Goal: Task Accomplishment & Management: Use online tool/utility

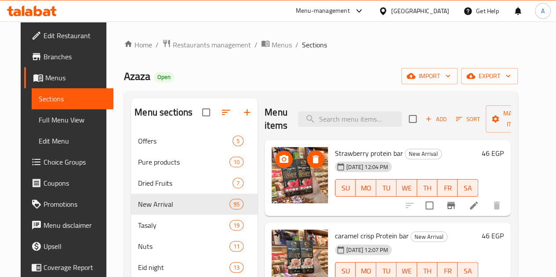
scroll to position [48, 0]
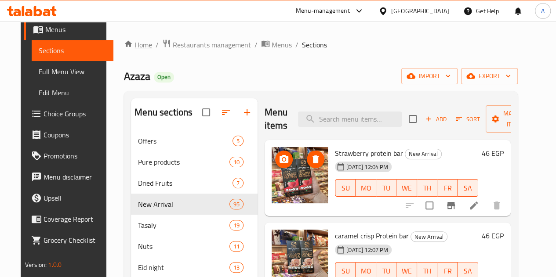
click at [127, 45] on link "Home" at bounding box center [138, 45] width 28 height 11
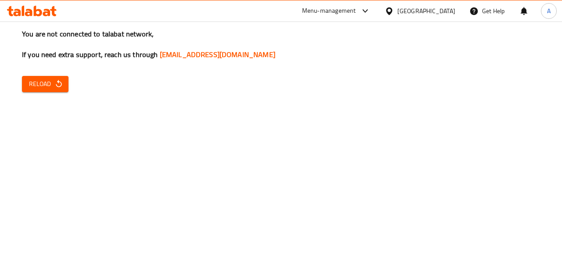
click at [51, 84] on span "Reload" at bounding box center [45, 84] width 33 height 11
click at [38, 81] on span "Reload" at bounding box center [45, 84] width 33 height 11
click at [51, 73] on div "You are not connected to talabat network, If you need extra support, reach us t…" at bounding box center [281, 138] width 562 height 277
click at [54, 78] on button "Reload" at bounding box center [45, 84] width 47 height 16
click at [61, 86] on icon "button" at bounding box center [59, 83] width 6 height 7
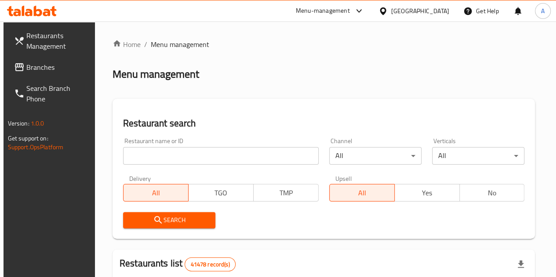
click at [195, 158] on input "search" at bounding box center [221, 156] width 196 height 18
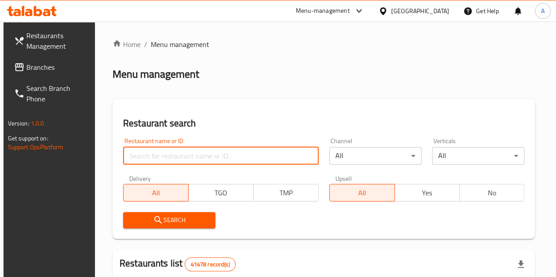
paste input "693206"
type input "693206"
click button "Search" at bounding box center [169, 220] width 92 height 16
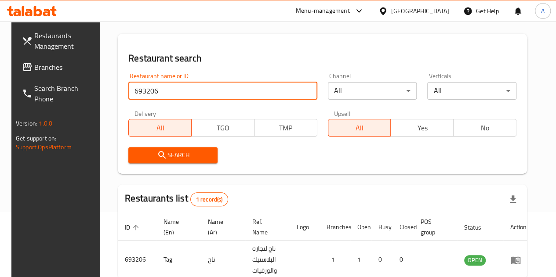
scroll to position [115, 0]
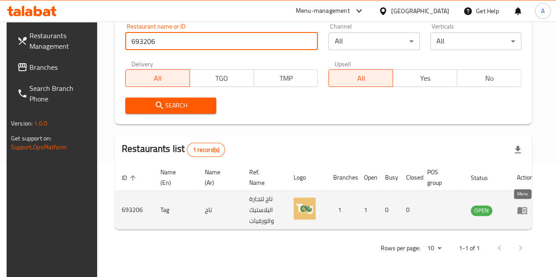
click at [522, 210] on icon "enhanced table" at bounding box center [523, 211] width 3 height 4
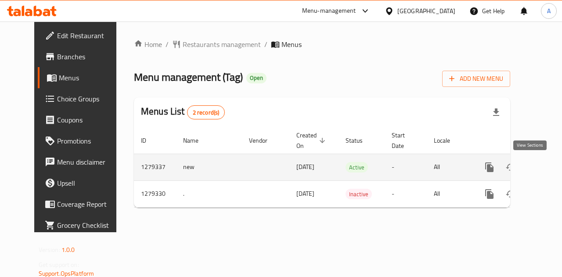
click at [548, 162] on icon "enhanced table" at bounding box center [553, 167] width 11 height 11
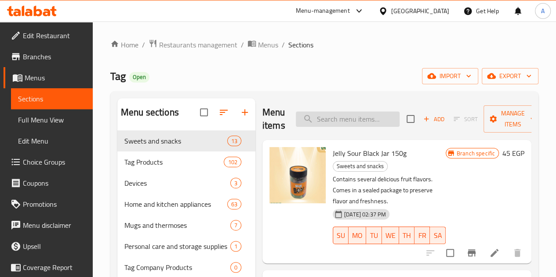
click at [324, 116] on input "search" at bounding box center [348, 119] width 104 height 15
click at [339, 114] on input "ويفر" at bounding box center [348, 119] width 104 height 15
click at [337, 118] on input "ويفر" at bounding box center [348, 119] width 104 height 15
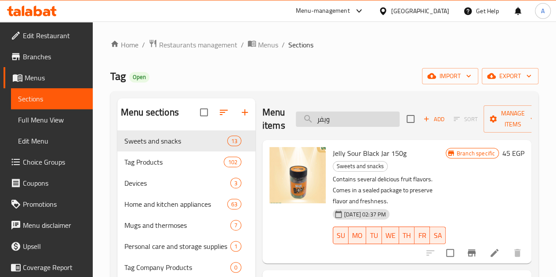
click at [337, 118] on input "ويفر" at bounding box center [348, 119] width 104 height 15
click at [338, 124] on input "ويفر" at bounding box center [348, 119] width 104 height 15
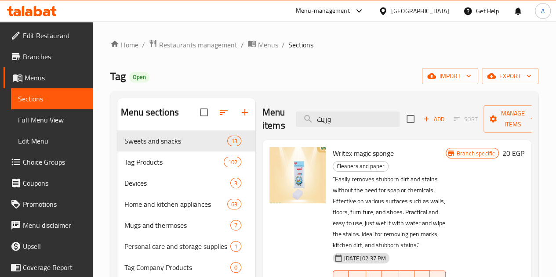
type input "وريت"
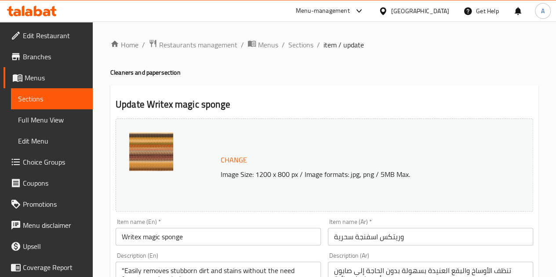
click at [155, 140] on img at bounding box center [151, 154] width 44 height 44
click at [143, 165] on img at bounding box center [151, 154] width 44 height 44
click at [305, 44] on span "Sections" at bounding box center [300, 45] width 25 height 11
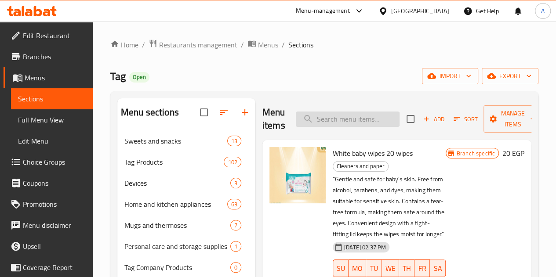
click at [334, 122] on input "search" at bounding box center [348, 119] width 104 height 15
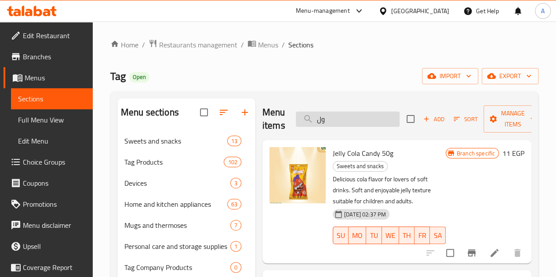
type input "و"
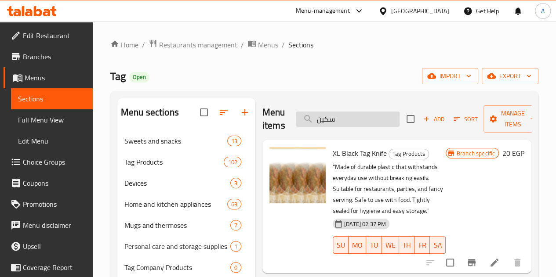
click at [322, 123] on input "سكين" at bounding box center [348, 119] width 104 height 15
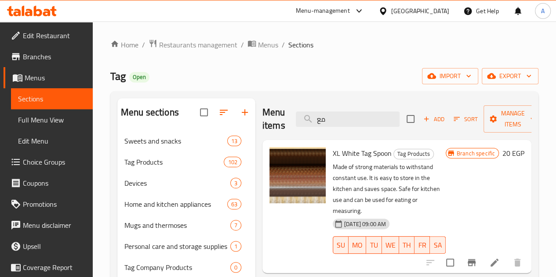
type input "م"
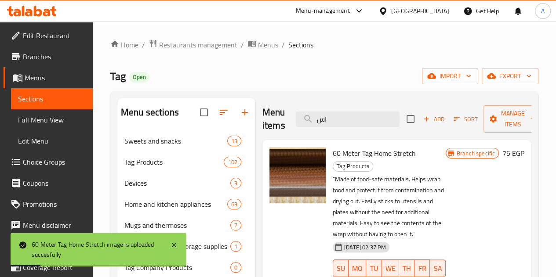
type input "ا"
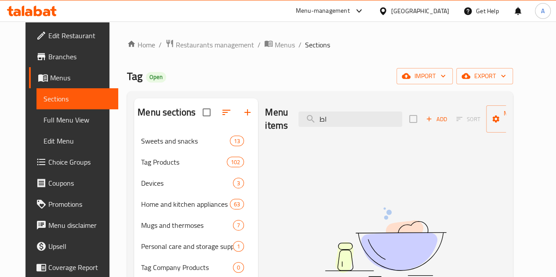
type input "ا"
type input "ف"
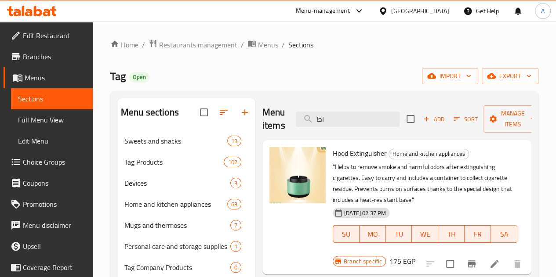
type input "ا"
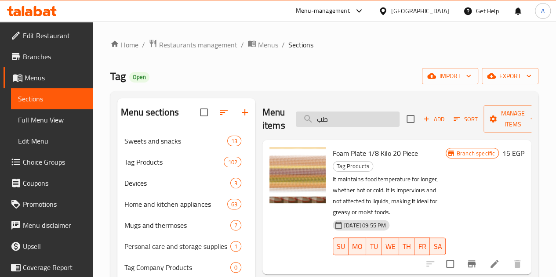
type input "ط"
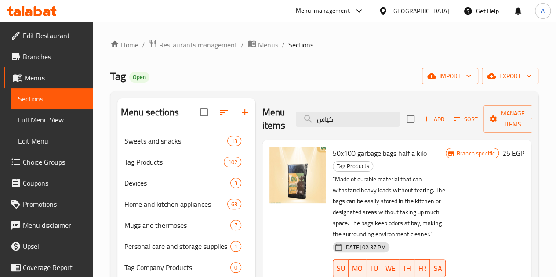
type input "اكياس"
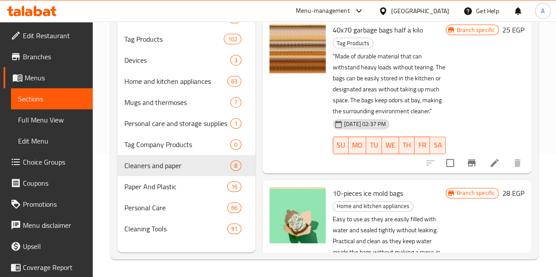
scroll to position [186, 0]
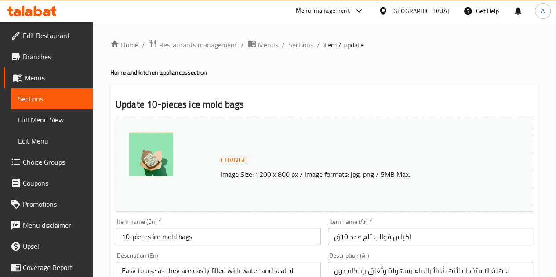
drag, startPoint x: 311, startPoint y: 46, endPoint x: 352, endPoint y: 84, distance: 55.9
click at [311, 46] on span "Sections" at bounding box center [300, 45] width 25 height 11
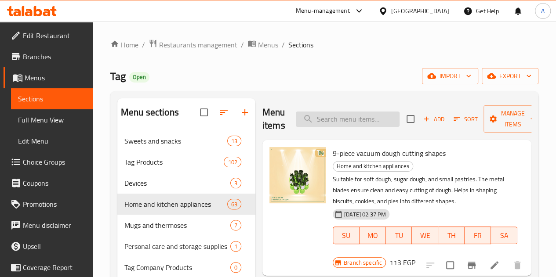
click at [345, 123] on input "search" at bounding box center [348, 119] width 104 height 15
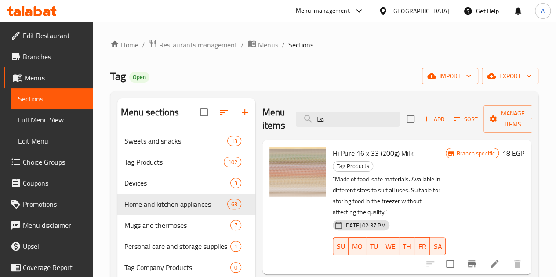
type input "ه"
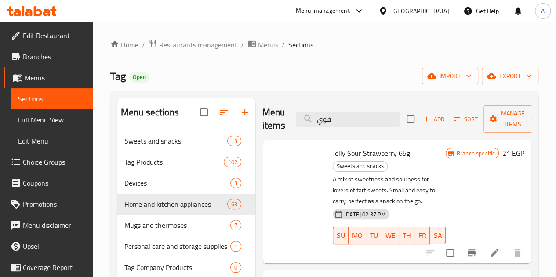
type input "فويل"
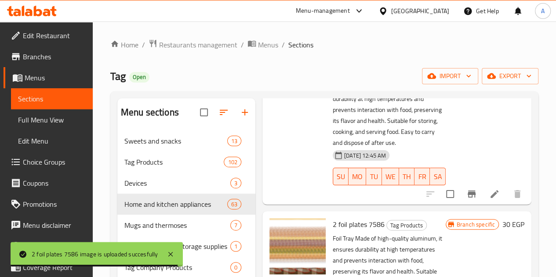
scroll to position [1098, 0]
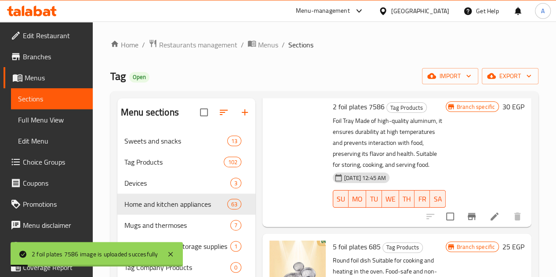
scroll to position [1274, 0]
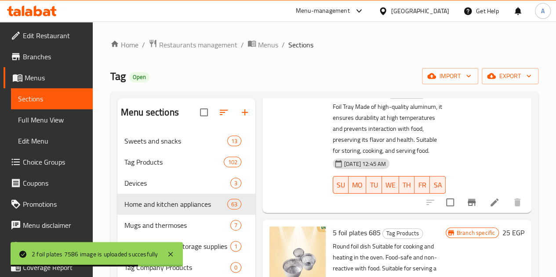
click at [269, 227] on div at bounding box center [297, 255] width 56 height 56
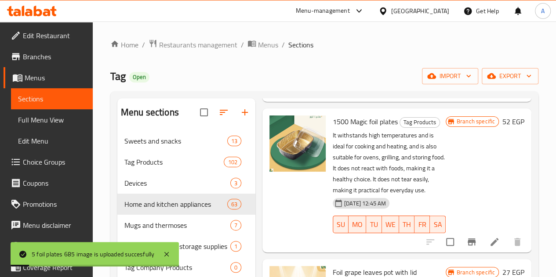
scroll to position [1801, 0]
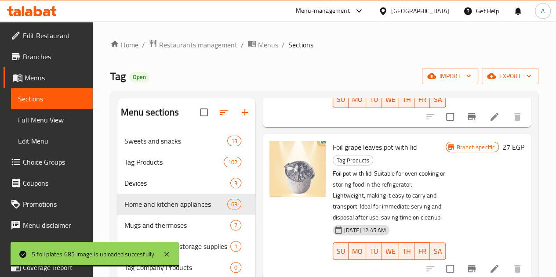
drag, startPoint x: 358, startPoint y: 235, endPoint x: 438, endPoint y: 0, distance: 247.6
click at [438, 0] on div "[GEOGRAPHIC_DATA]" at bounding box center [413, 10] width 85 height 21
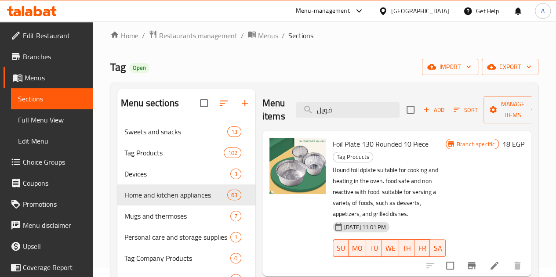
scroll to position [0, 0]
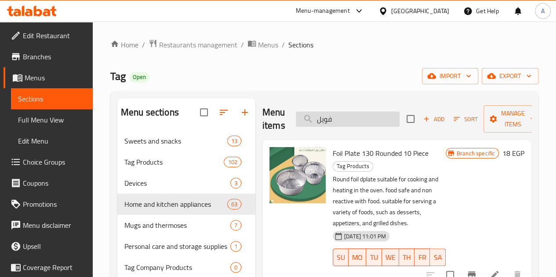
click at [331, 118] on input "فويل" at bounding box center [348, 119] width 104 height 15
click at [331, 119] on input "فويل" at bounding box center [348, 119] width 104 height 15
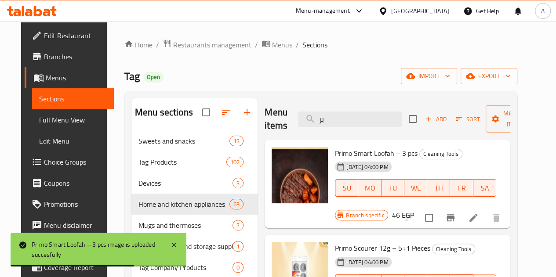
type input "ب"
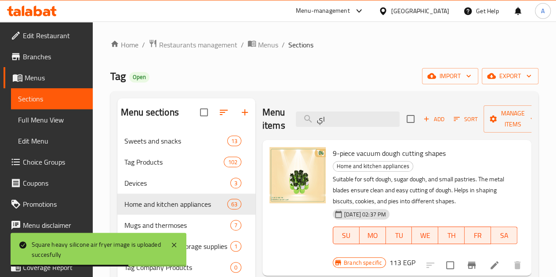
type input "ا"
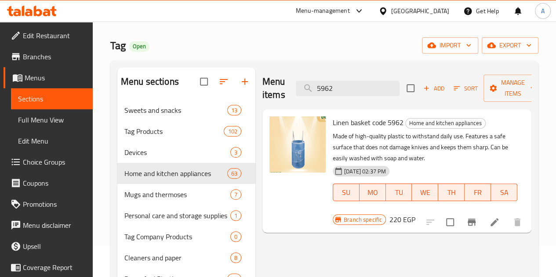
scroll to position [44, 0]
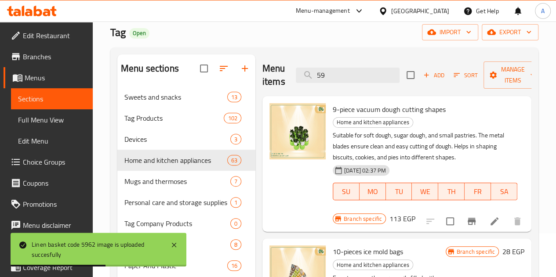
type input "5"
type input "ب"
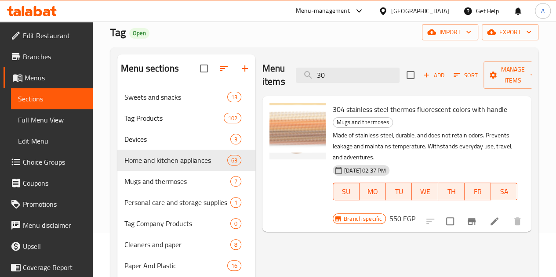
type input "3"
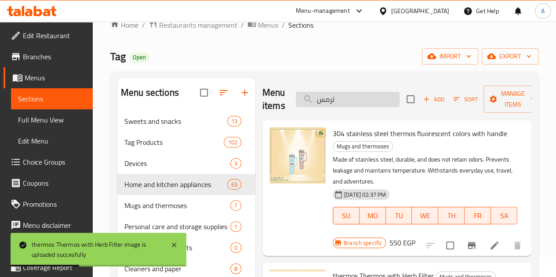
scroll to position [0, 0]
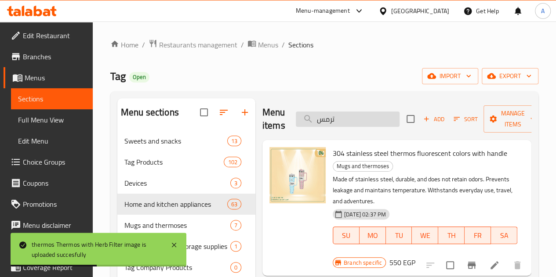
click at [330, 118] on input "ترمس" at bounding box center [348, 119] width 104 height 15
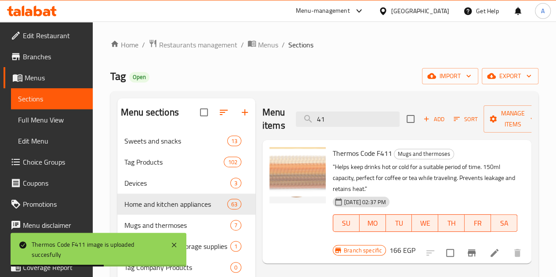
type input "4"
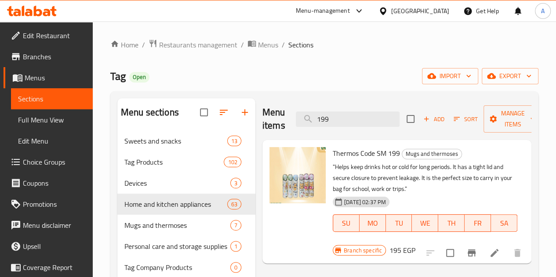
click at [272, 190] on img at bounding box center [297, 175] width 56 height 56
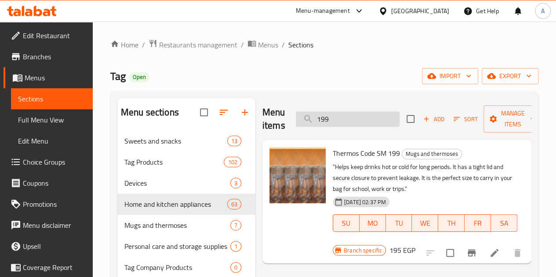
click at [317, 119] on input "199" at bounding box center [348, 119] width 104 height 15
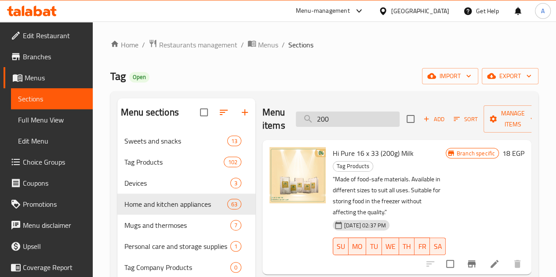
click at [372, 122] on input "200" at bounding box center [348, 119] width 104 height 15
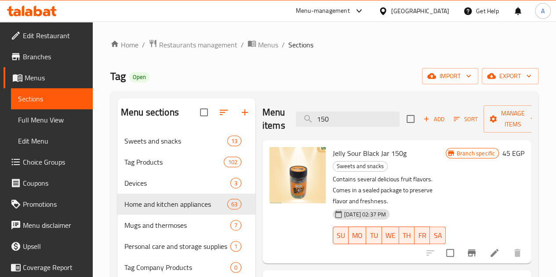
click at [269, 192] on div at bounding box center [297, 175] width 56 height 56
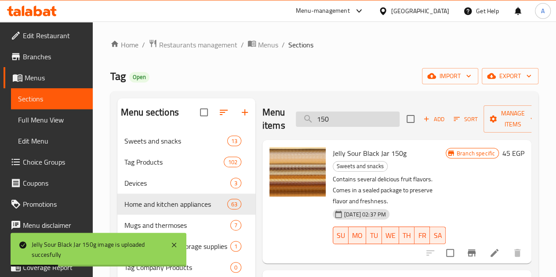
click at [316, 121] on input "150" at bounding box center [348, 119] width 104 height 15
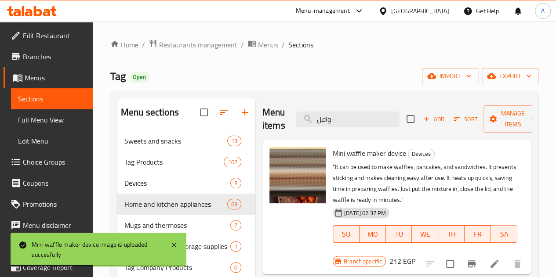
click at [340, 111] on div "Menu items وافل Add Sort Manage items" at bounding box center [396, 119] width 269 height 42
click at [340, 122] on input "وافل" at bounding box center [348, 119] width 104 height 15
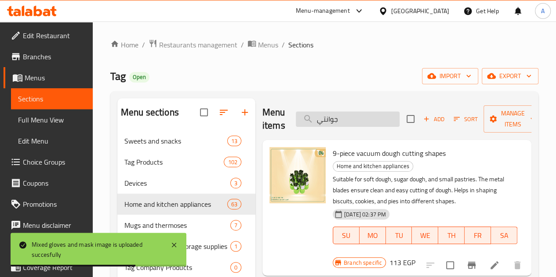
click at [358, 116] on input "جوانتي" at bounding box center [348, 119] width 104 height 15
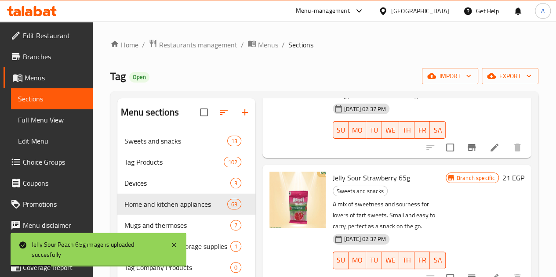
scroll to position [132, 0]
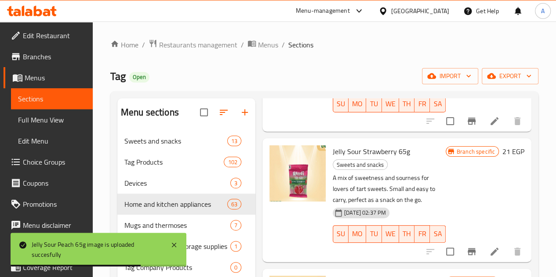
click at [269, 175] on div at bounding box center [297, 173] width 56 height 56
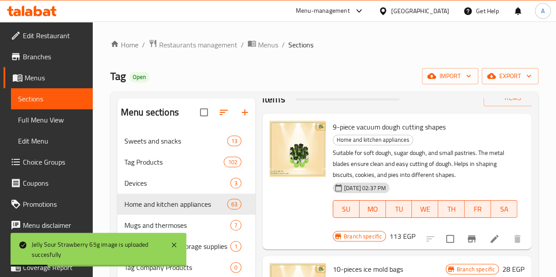
scroll to position [0, 0]
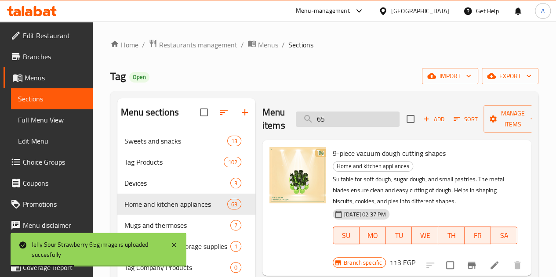
click at [352, 116] on input "65" at bounding box center [348, 119] width 104 height 15
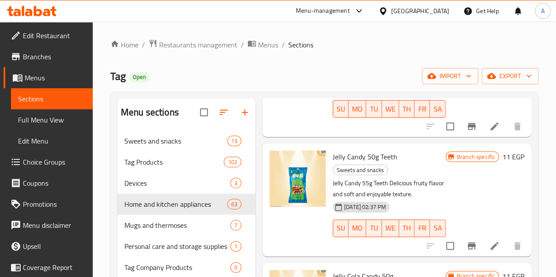
scroll to position [88, 0]
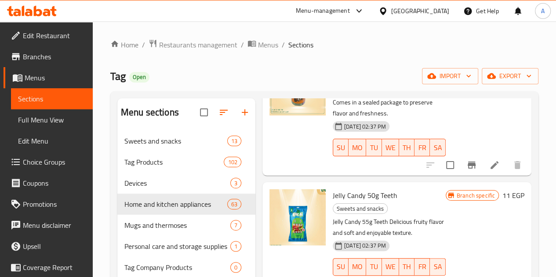
click at [269, 202] on img at bounding box center [297, 217] width 56 height 56
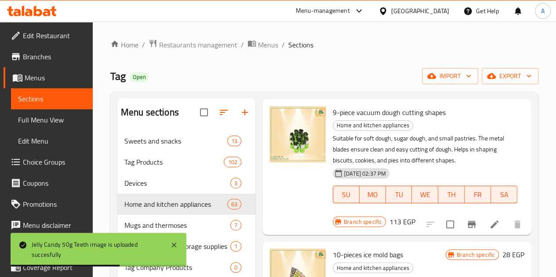
scroll to position [0, 0]
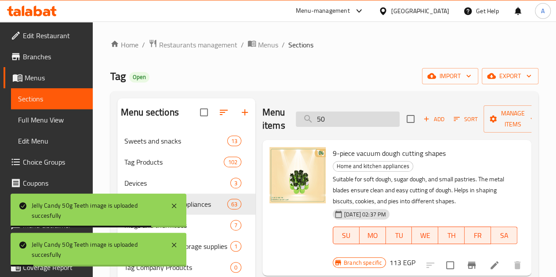
click at [329, 120] on input "50" at bounding box center [348, 119] width 104 height 15
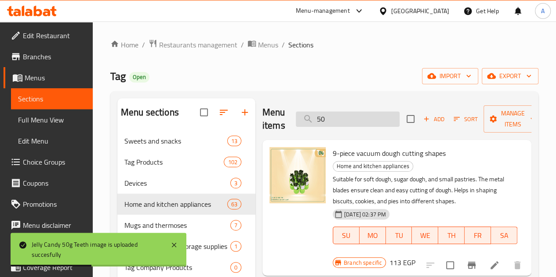
click at [329, 120] on input "50" at bounding box center [348, 119] width 104 height 15
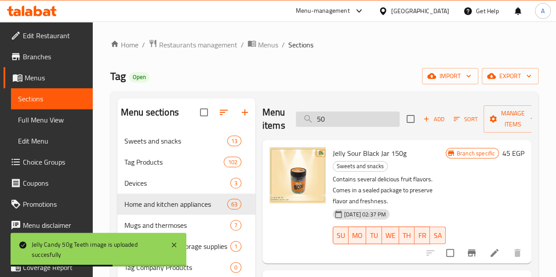
click at [328, 125] on input "50" at bounding box center [348, 119] width 104 height 15
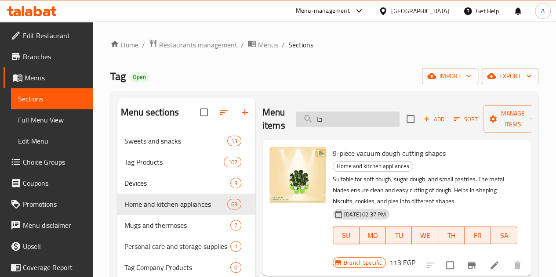
click at [328, 117] on input "حا" at bounding box center [348, 119] width 104 height 15
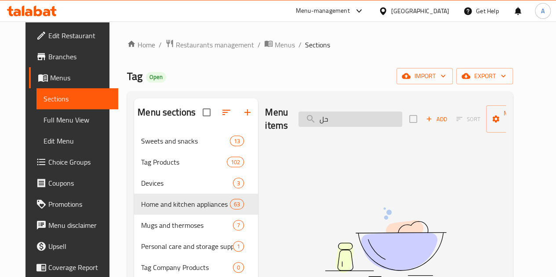
type input "ح"
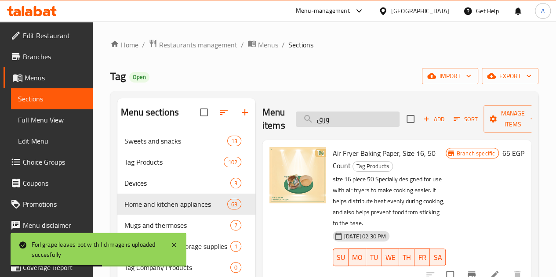
click at [339, 114] on input "ورق" at bounding box center [348, 119] width 104 height 15
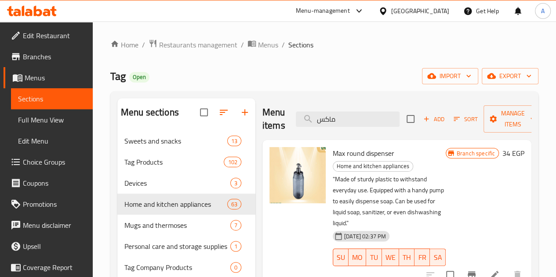
click at [271, 193] on div at bounding box center [297, 175] width 56 height 56
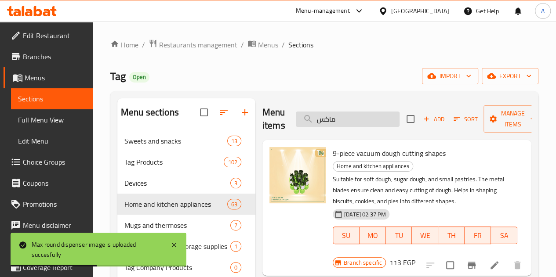
click at [338, 119] on input "ماكس" at bounding box center [348, 119] width 104 height 15
click at [355, 123] on input "ماكس" at bounding box center [348, 119] width 104 height 15
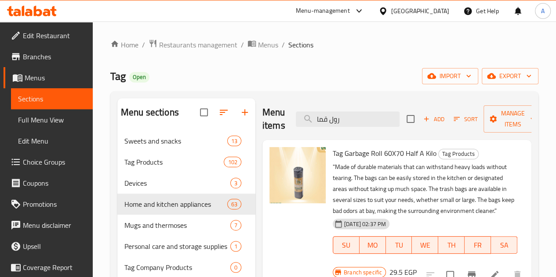
click at [269, 189] on div at bounding box center [297, 175] width 56 height 56
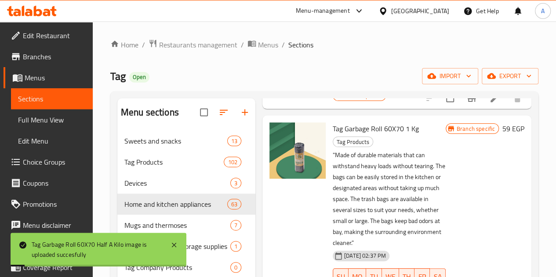
scroll to position [176, 0]
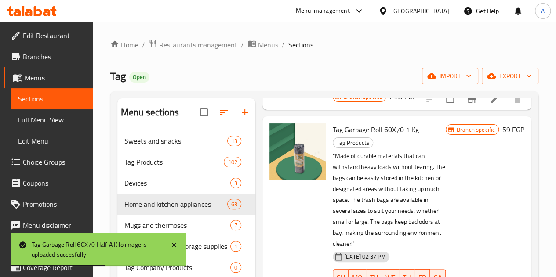
click at [269, 180] on div at bounding box center [297, 151] width 56 height 56
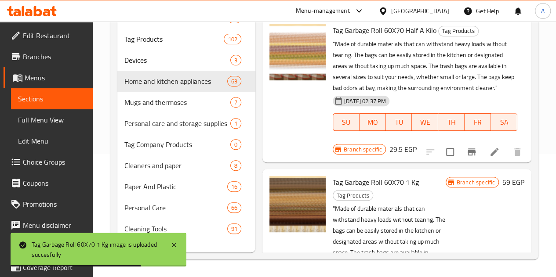
scroll to position [0, 0]
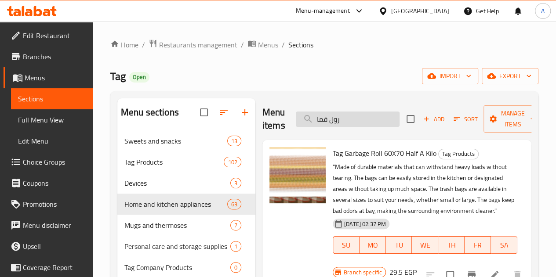
click at [330, 121] on input "رول قما" at bounding box center [348, 119] width 104 height 15
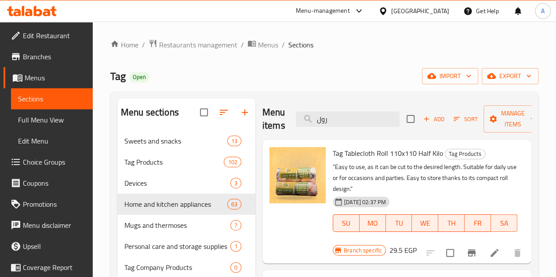
click at [269, 190] on div at bounding box center [297, 175] width 56 height 56
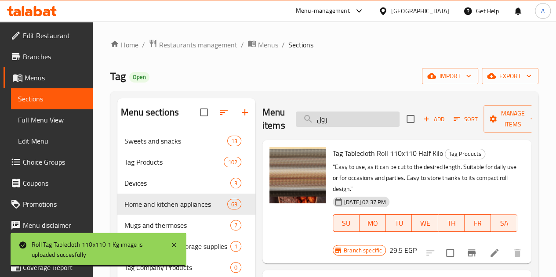
click at [349, 125] on input "رول" at bounding box center [348, 119] width 104 height 15
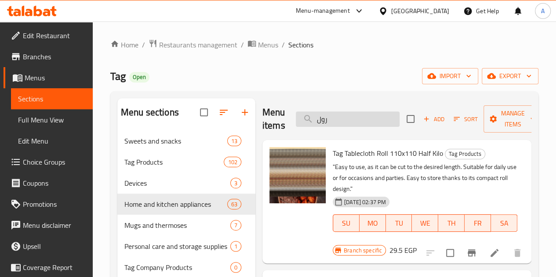
click at [349, 125] on input "رول" at bounding box center [348, 119] width 104 height 15
type input "ر"
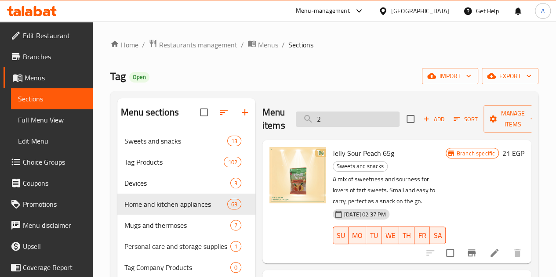
click at [344, 123] on input "2" at bounding box center [348, 119] width 104 height 15
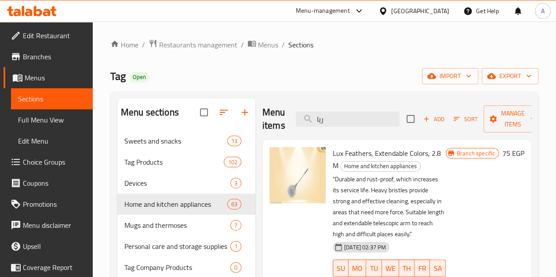
click at [269, 191] on img at bounding box center [297, 175] width 56 height 56
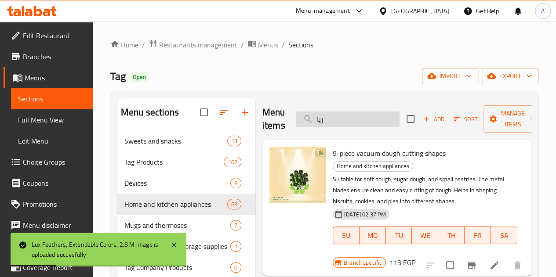
click at [348, 124] on input "ريا" at bounding box center [348, 119] width 104 height 15
click at [351, 123] on input "مش" at bounding box center [348, 119] width 104 height 15
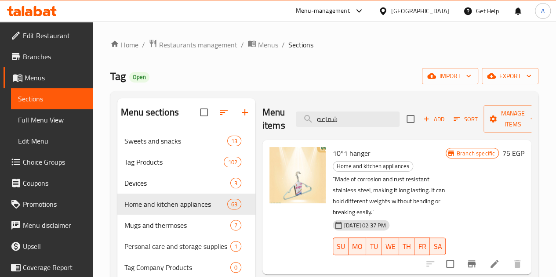
click at [269, 192] on div at bounding box center [297, 175] width 56 height 56
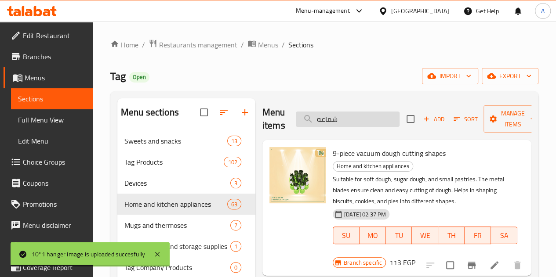
click at [344, 122] on input "شماعه" at bounding box center [348, 119] width 104 height 15
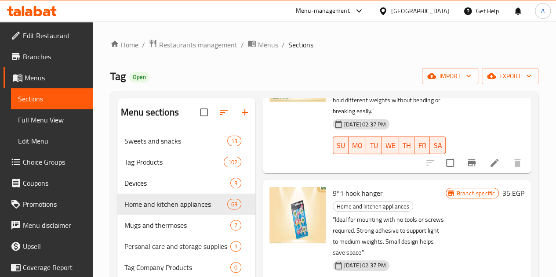
scroll to position [108, 0]
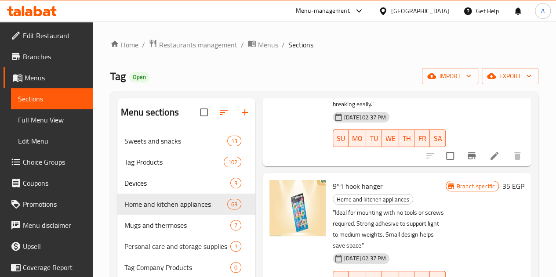
click at [269, 199] on div at bounding box center [297, 208] width 56 height 56
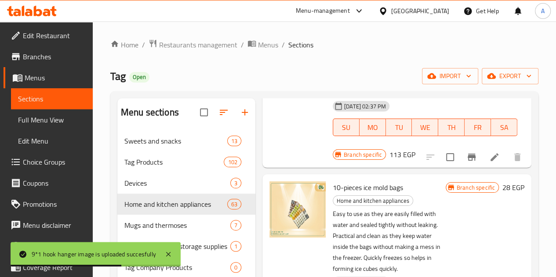
scroll to position [0, 0]
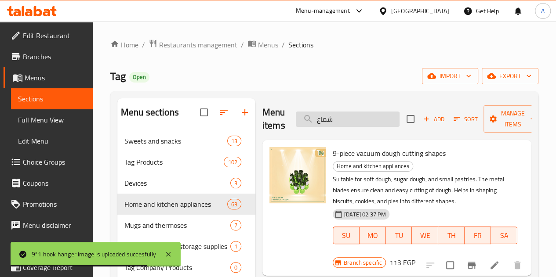
click at [323, 120] on input "شماع" at bounding box center [348, 119] width 104 height 15
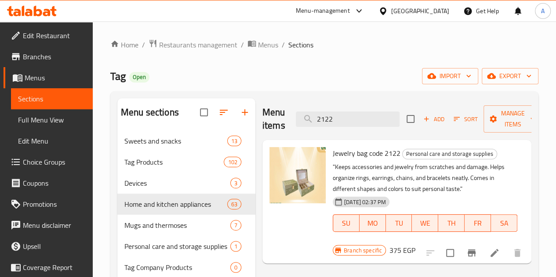
click at [269, 186] on div at bounding box center [297, 175] width 56 height 56
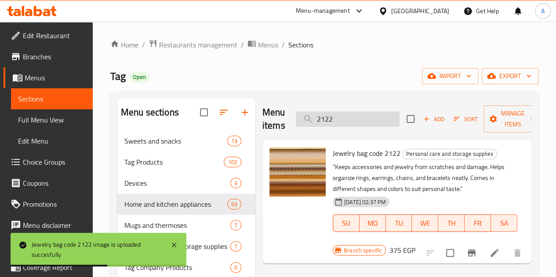
click at [334, 120] on input "2122" at bounding box center [348, 119] width 104 height 15
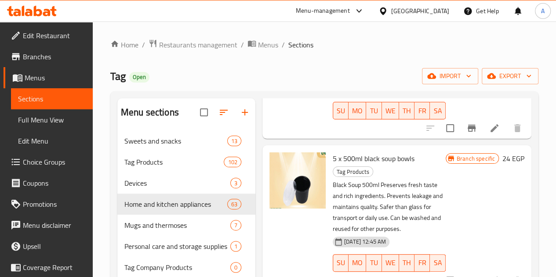
scroll to position [439, 0]
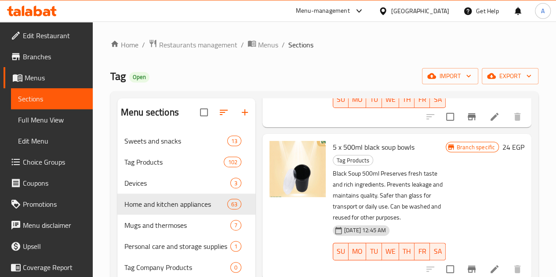
click at [269, 143] on img at bounding box center [297, 169] width 56 height 56
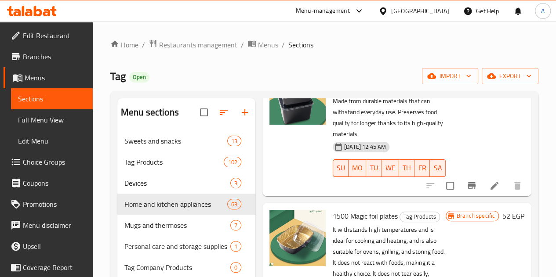
scroll to position [0, 0]
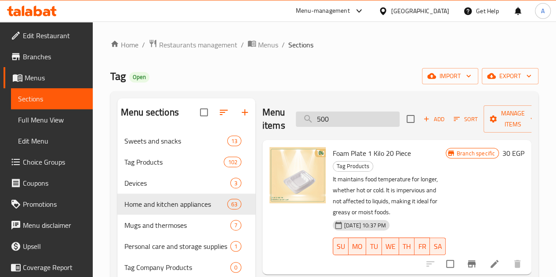
click at [344, 114] on input "500" at bounding box center [348, 119] width 104 height 15
click at [344, 115] on input "500" at bounding box center [348, 119] width 104 height 15
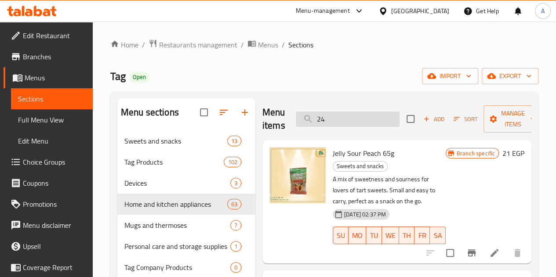
click at [332, 112] on input "24" at bounding box center [348, 119] width 104 height 15
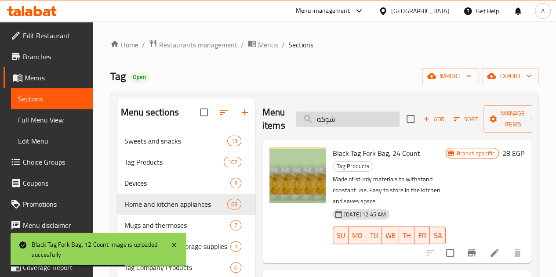
click at [323, 123] on input "شوكه" at bounding box center [348, 119] width 104 height 15
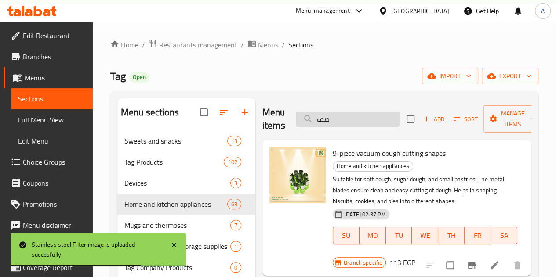
click at [342, 121] on input "صف" at bounding box center [348, 119] width 104 height 15
click at [343, 121] on input "صف" at bounding box center [348, 119] width 104 height 15
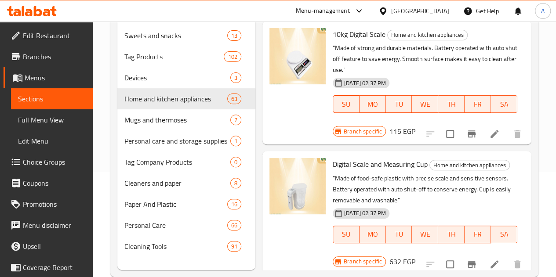
scroll to position [126, 0]
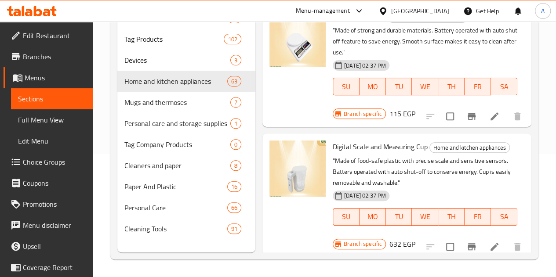
click at [269, 166] on img at bounding box center [297, 169] width 56 height 56
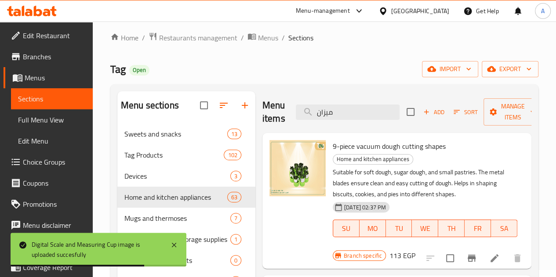
scroll to position [0, 0]
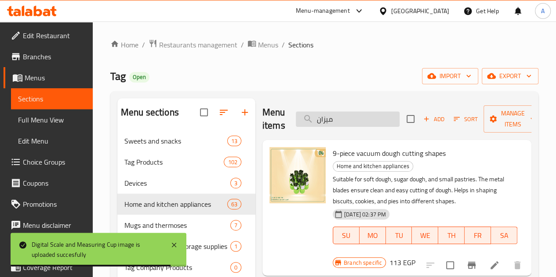
click at [348, 120] on input "ميزان" at bounding box center [348, 119] width 104 height 15
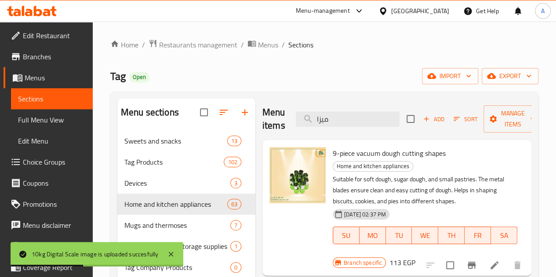
type input "ميز"
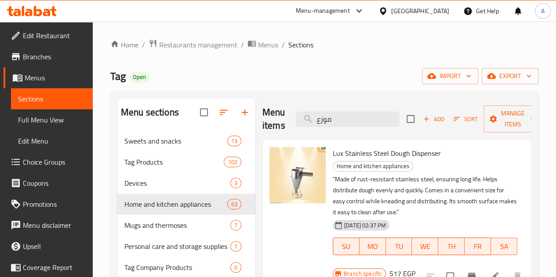
click at [269, 188] on div at bounding box center [297, 175] width 56 height 56
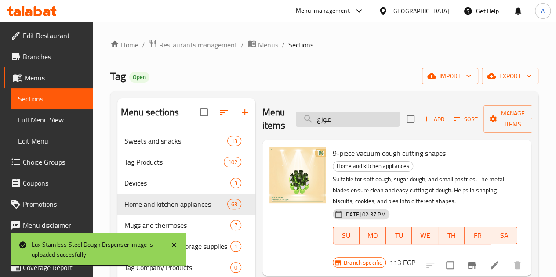
click at [329, 116] on input "موزع" at bounding box center [348, 119] width 104 height 15
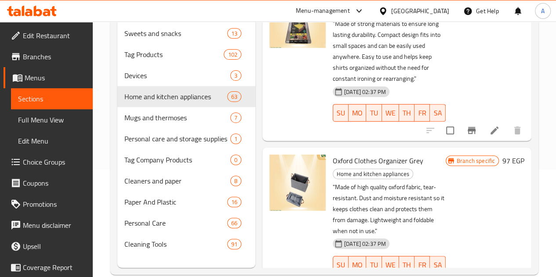
scroll to position [126, 0]
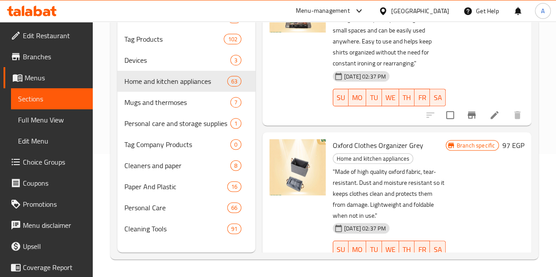
click at [269, 163] on div at bounding box center [297, 167] width 56 height 56
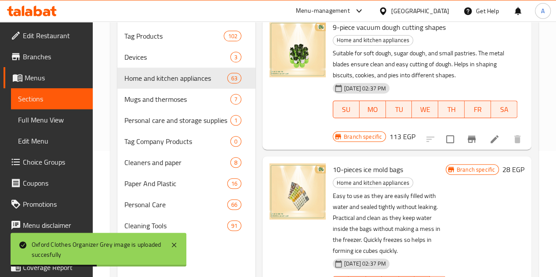
scroll to position [0, 0]
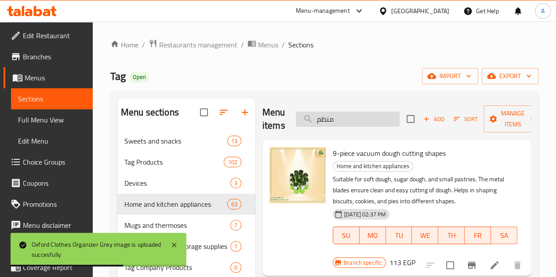
click at [357, 118] on input "منظم" at bounding box center [348, 119] width 104 height 15
click at [326, 124] on input "منظم" at bounding box center [348, 119] width 104 height 15
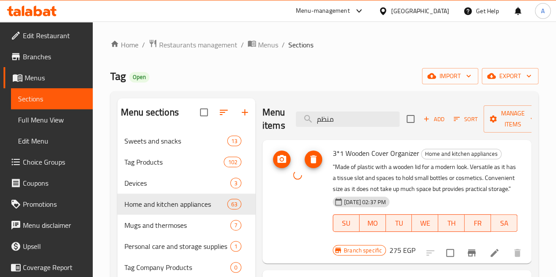
click at [269, 180] on div at bounding box center [297, 175] width 56 height 56
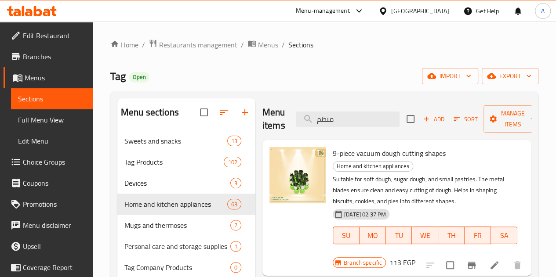
click at [337, 109] on div "Menu items منظم Add Sort Manage items" at bounding box center [396, 119] width 269 height 42
click at [338, 119] on input "منظم" at bounding box center [348, 119] width 104 height 15
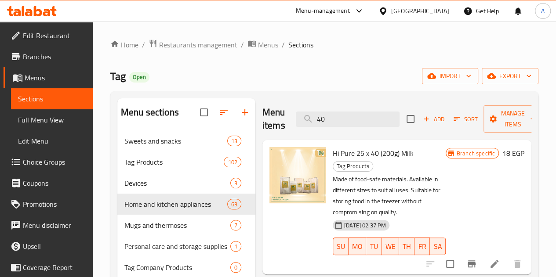
click at [346, 110] on div "Menu items 40 Add Sort Manage items" at bounding box center [396, 119] width 269 height 42
click at [346, 118] on input "40" at bounding box center [348, 119] width 104 height 15
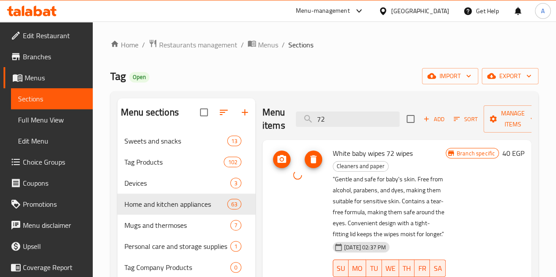
drag, startPoint x: 272, startPoint y: 195, endPoint x: 270, endPoint y: 187, distance: 8.2
click at [270, 187] on div at bounding box center [297, 175] width 56 height 56
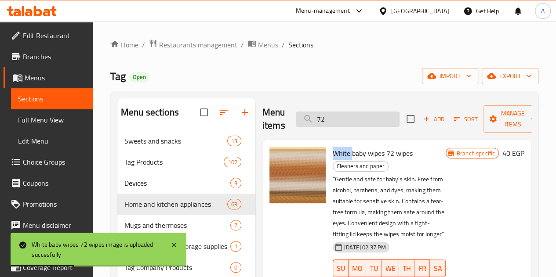
click at [341, 125] on input "72" at bounding box center [348, 119] width 104 height 15
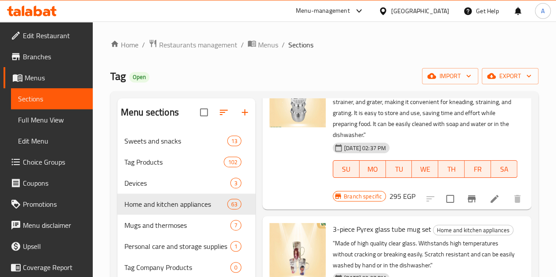
scroll to position [2636, 0]
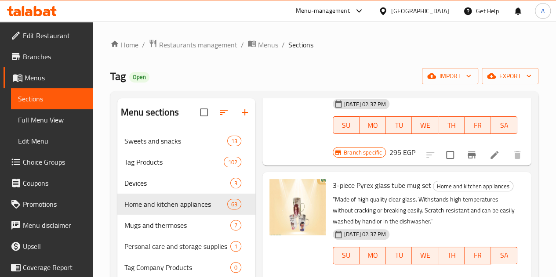
type input "20"
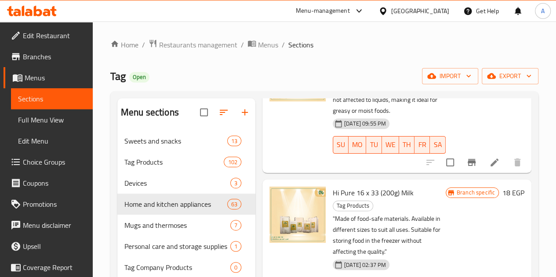
scroll to position [220, 0]
